Goal: Find specific page/section: Find specific page/section

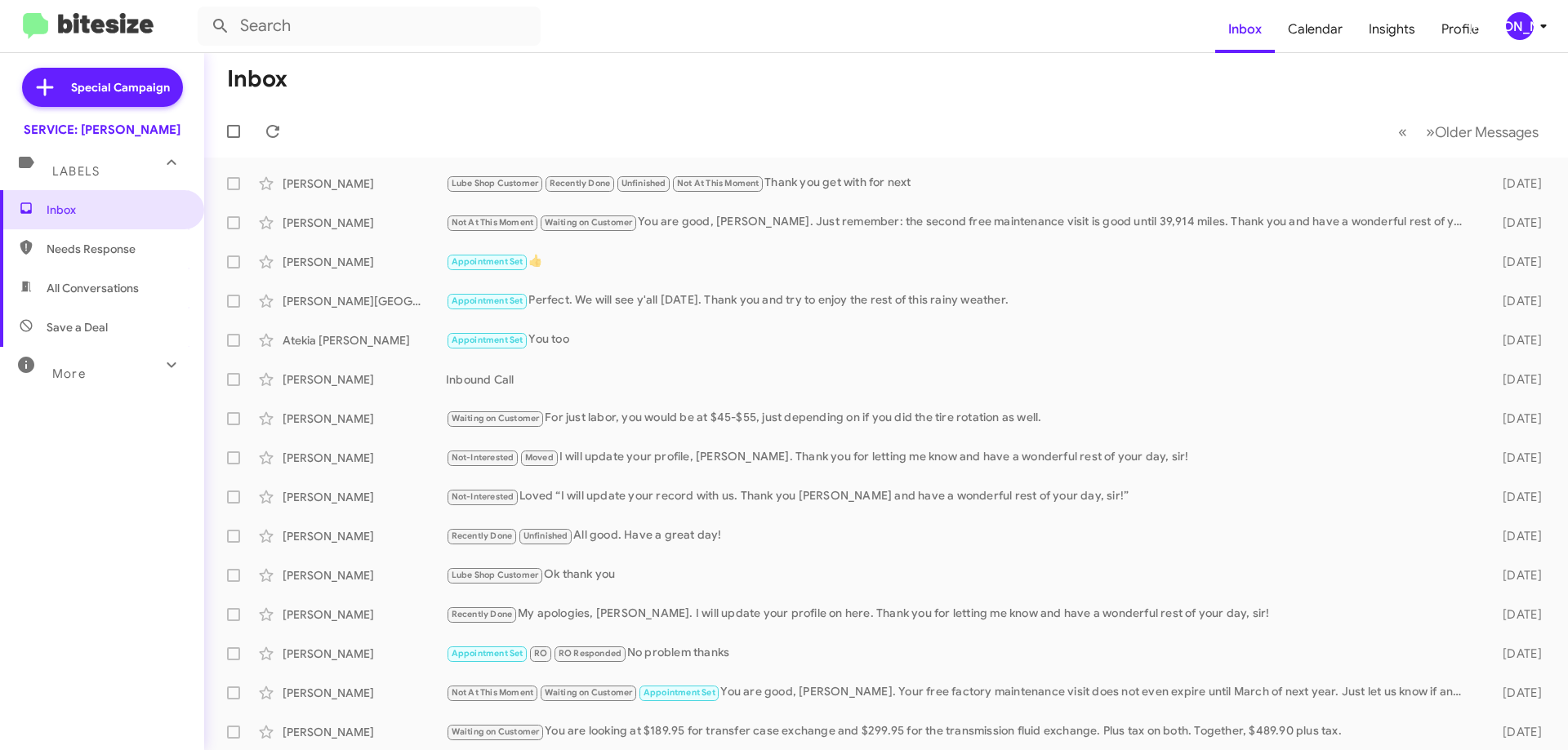
click at [112, 280] on span "All Conversations" at bounding box center [92, 288] width 92 height 16
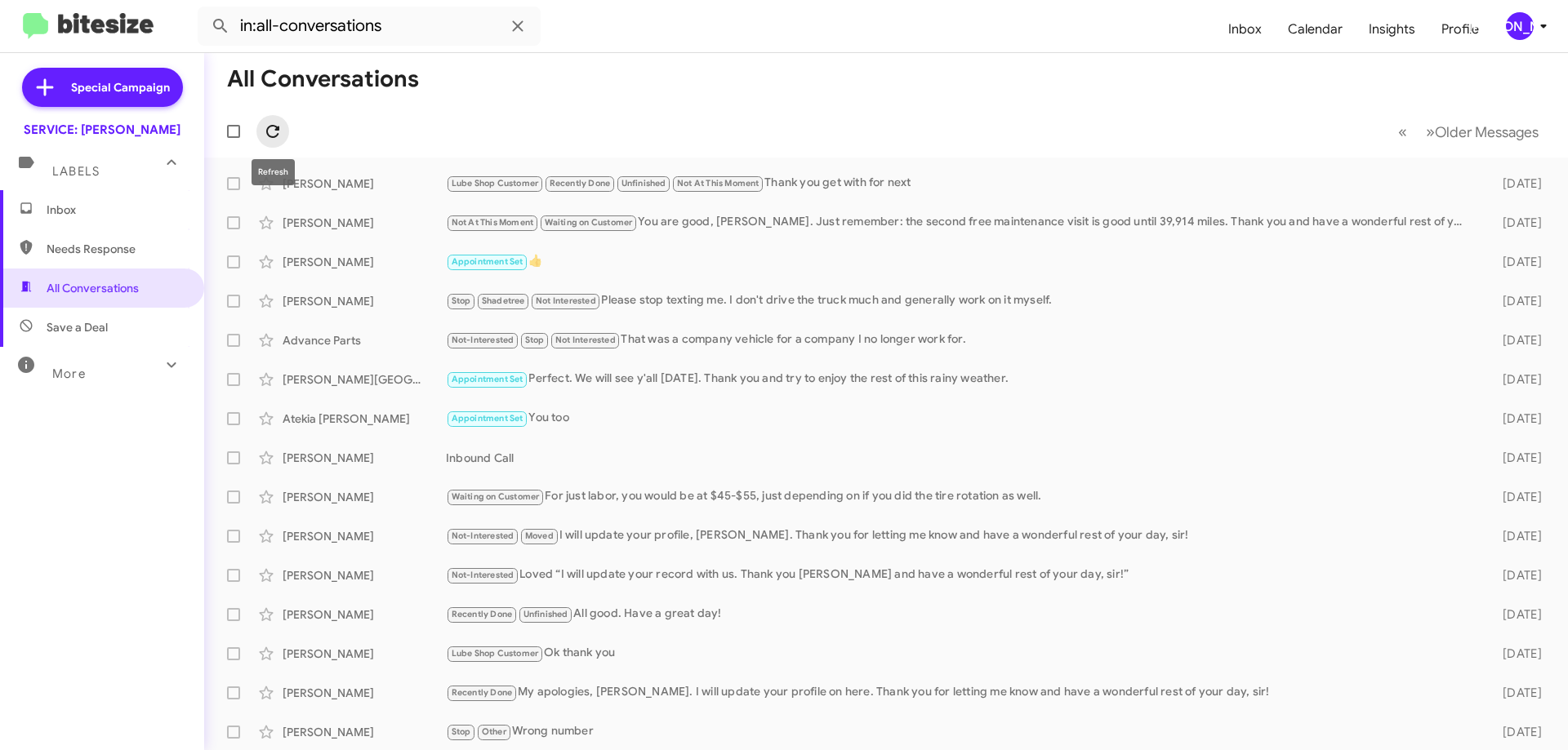
click at [268, 137] on icon at bounding box center [273, 132] width 20 height 20
click at [98, 355] on div "More" at bounding box center [86, 366] width 146 height 30
click at [98, 497] on span "Appointment Set" at bounding box center [91, 497] width 89 height 16
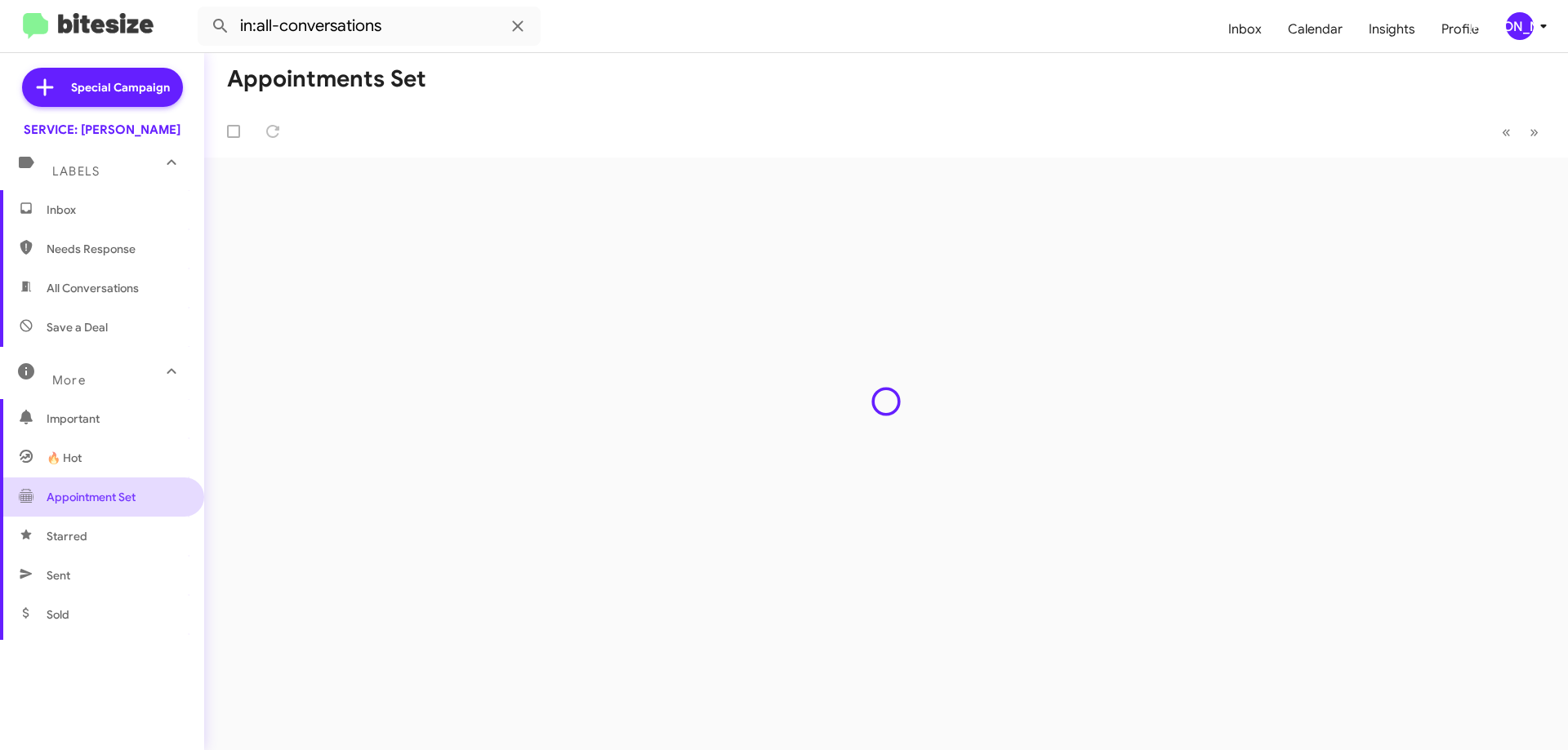
type input "in:appointment-set"
